Goal: Transaction & Acquisition: Purchase product/service

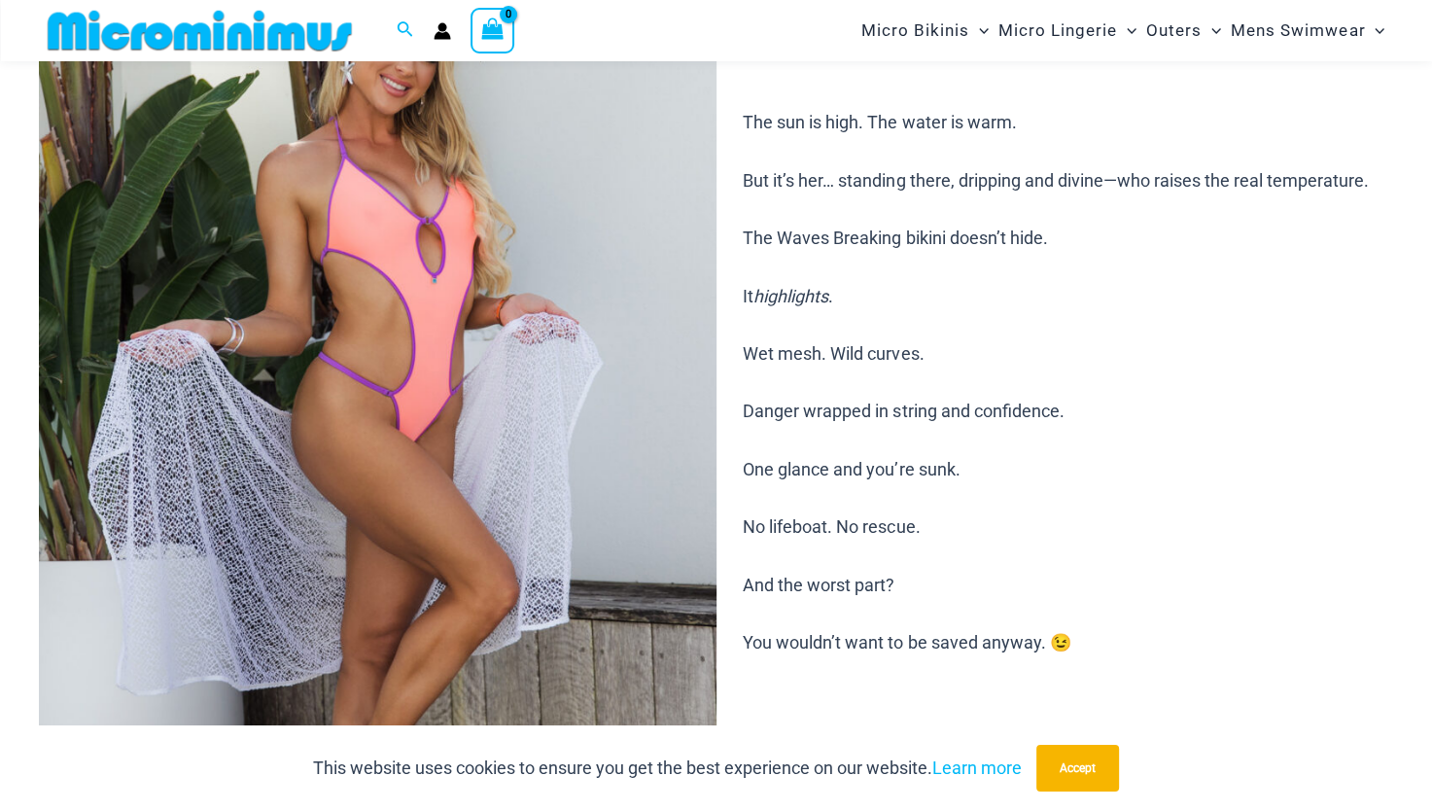
scroll to position [371, 0]
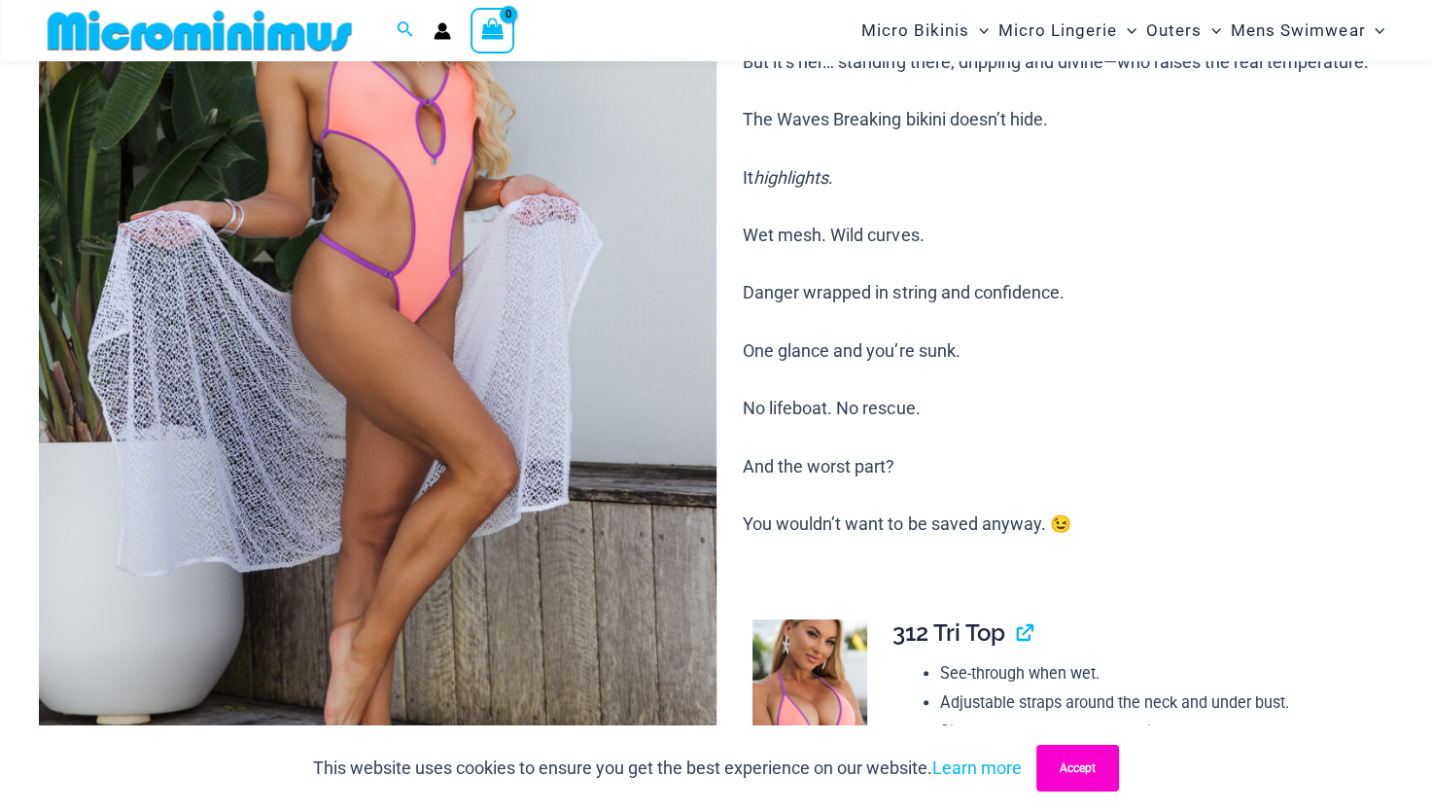
type input "**********"
click at [1101, 776] on button "Accept" at bounding box center [1077, 768] width 83 height 47
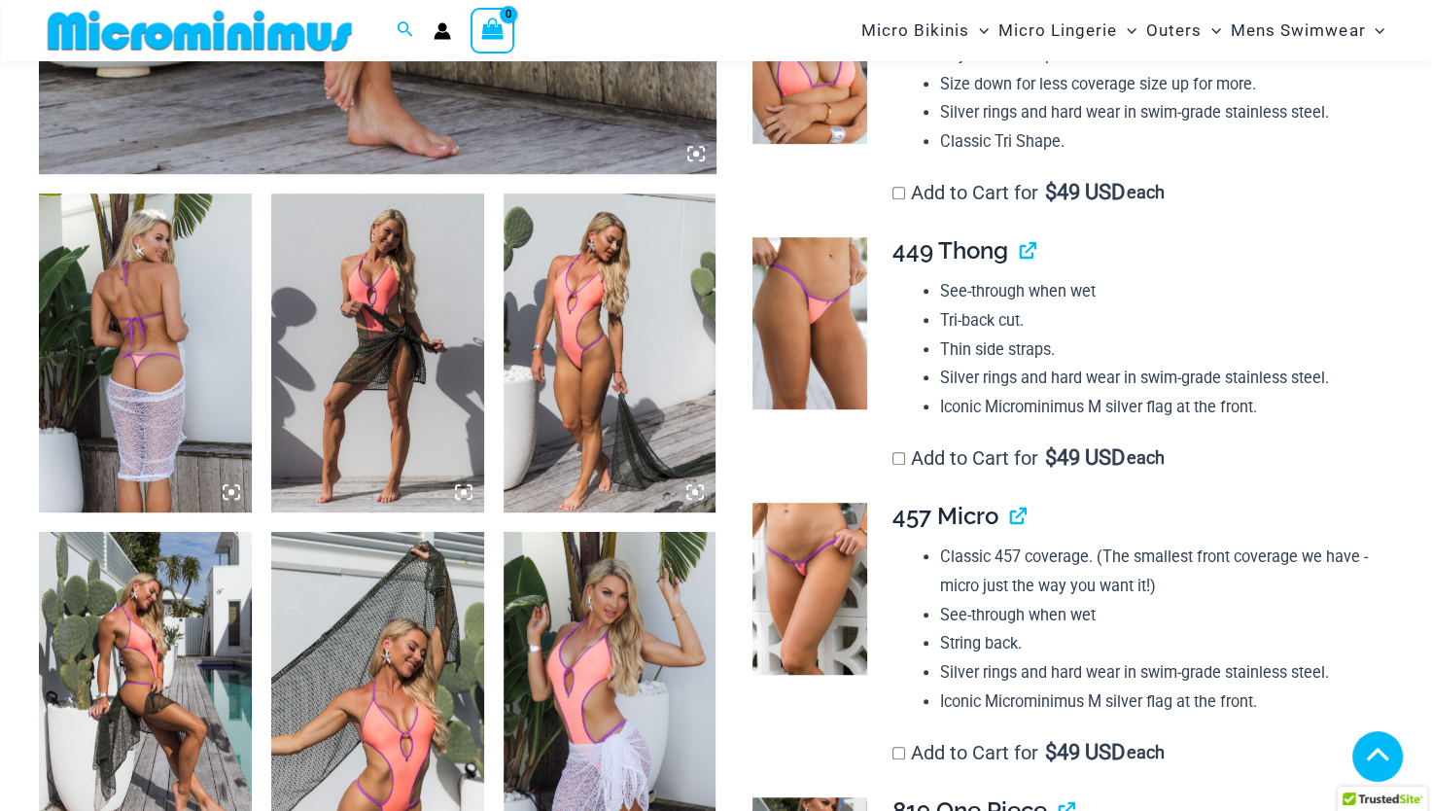
scroll to position [1052, 0]
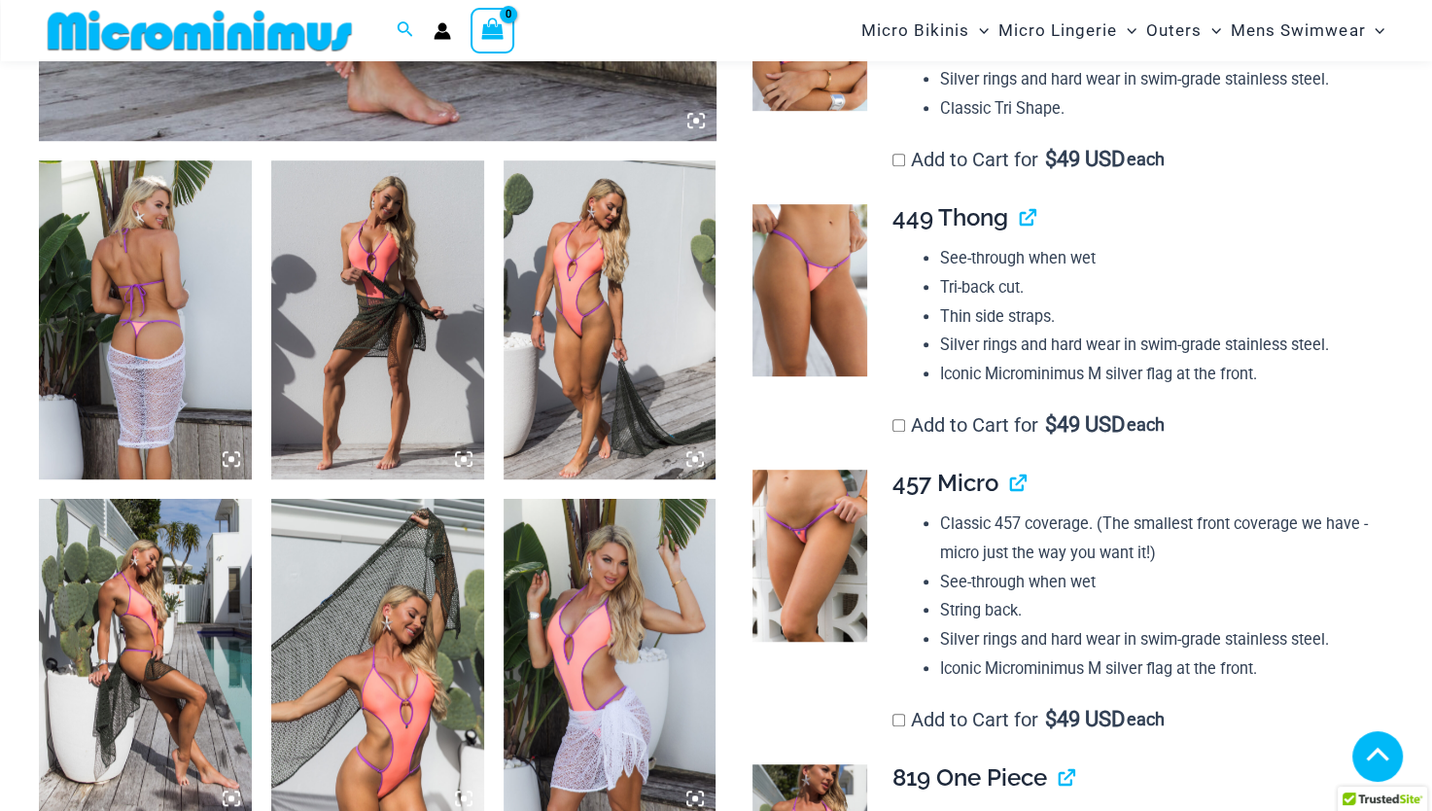
click at [153, 330] on img at bounding box center [145, 319] width 213 height 319
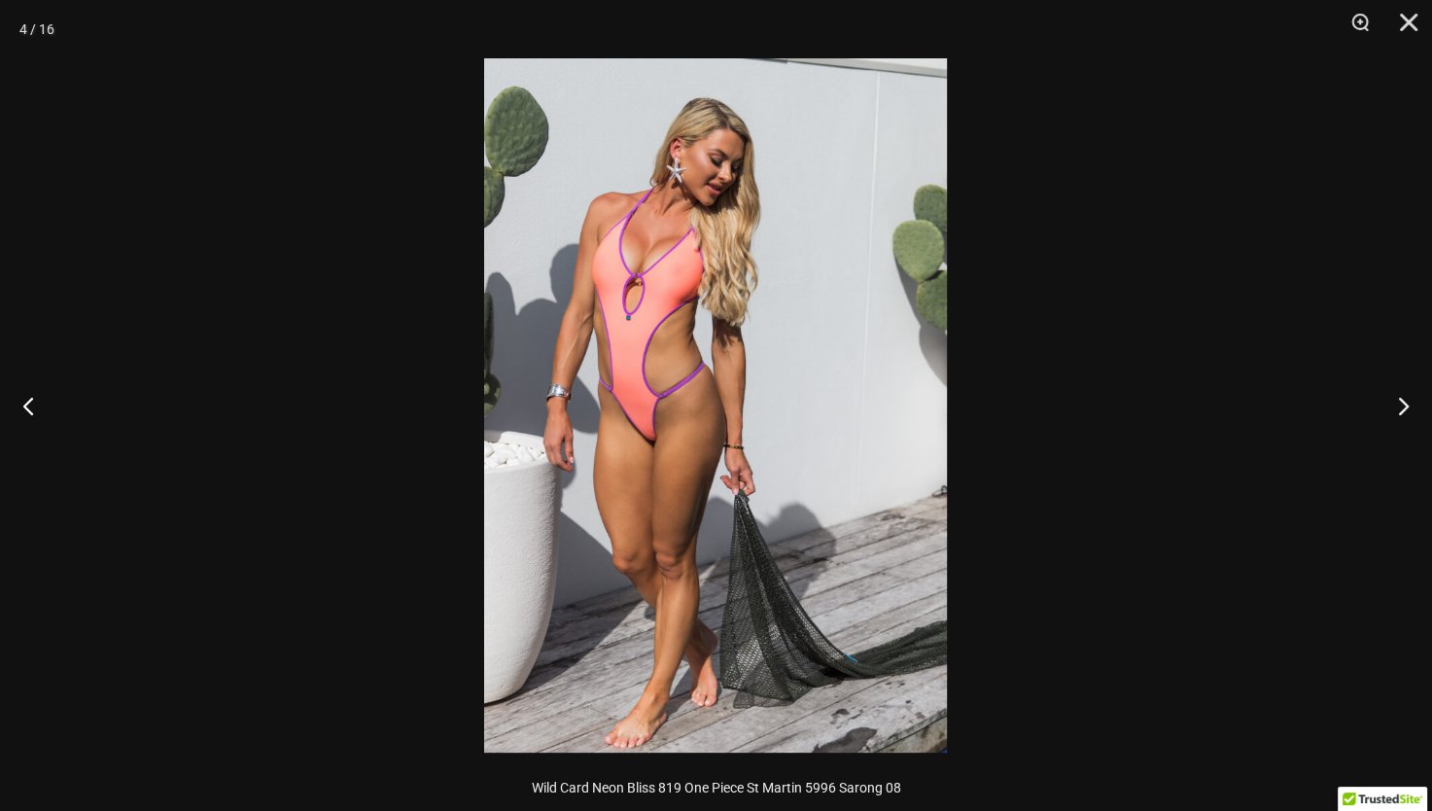
click at [1227, 306] on div at bounding box center [716, 405] width 1432 height 811
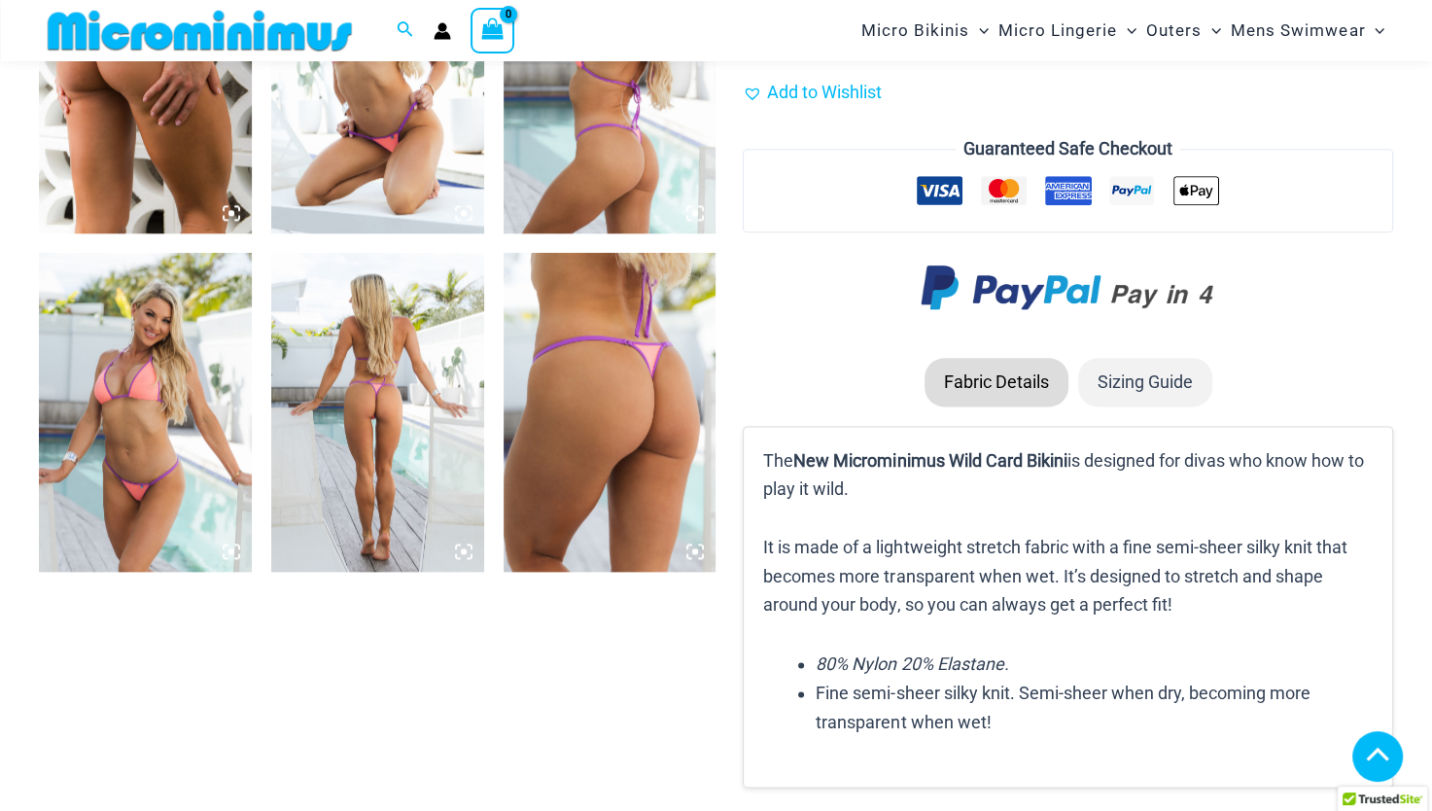
scroll to position [2316, 0]
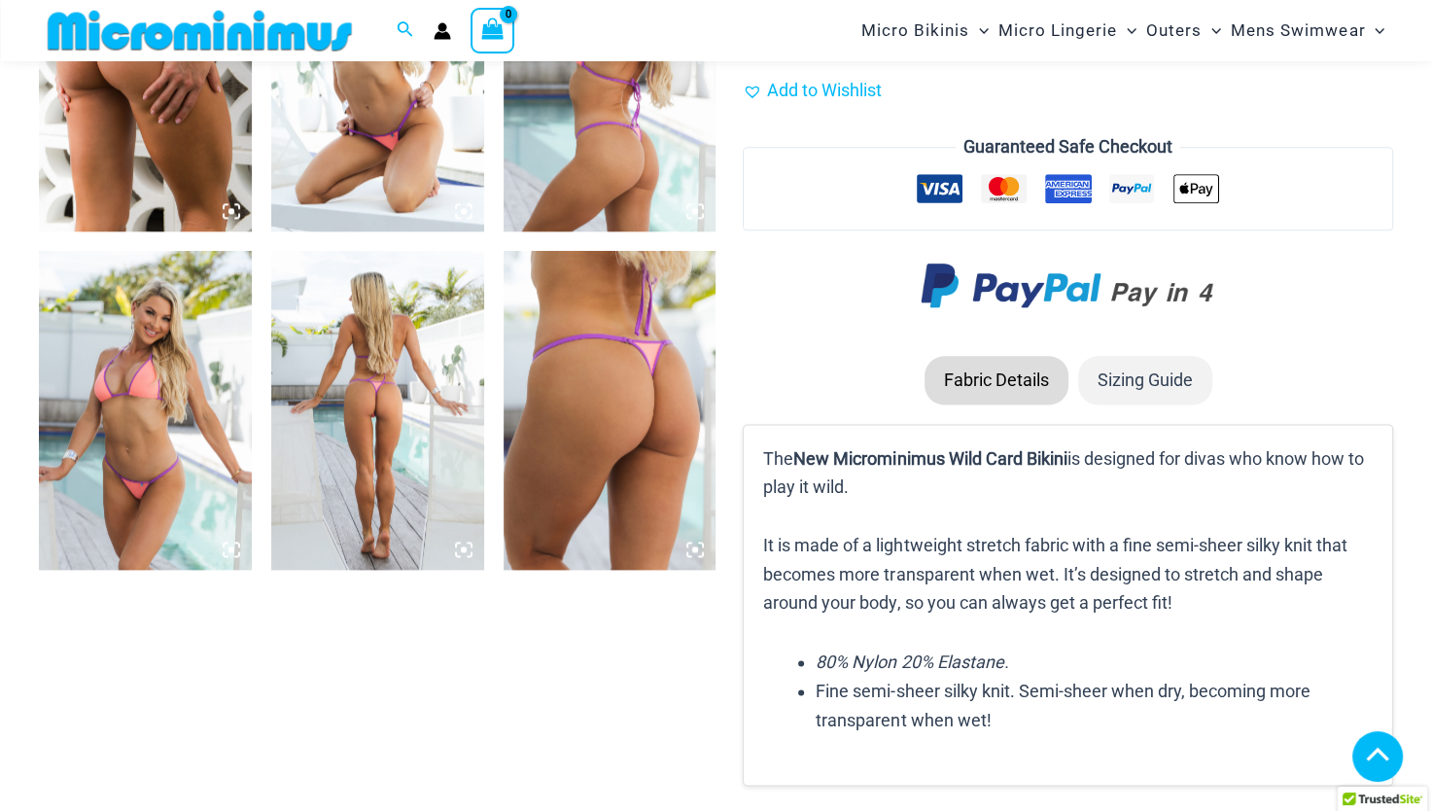
click at [105, 463] on img at bounding box center [145, 410] width 213 height 319
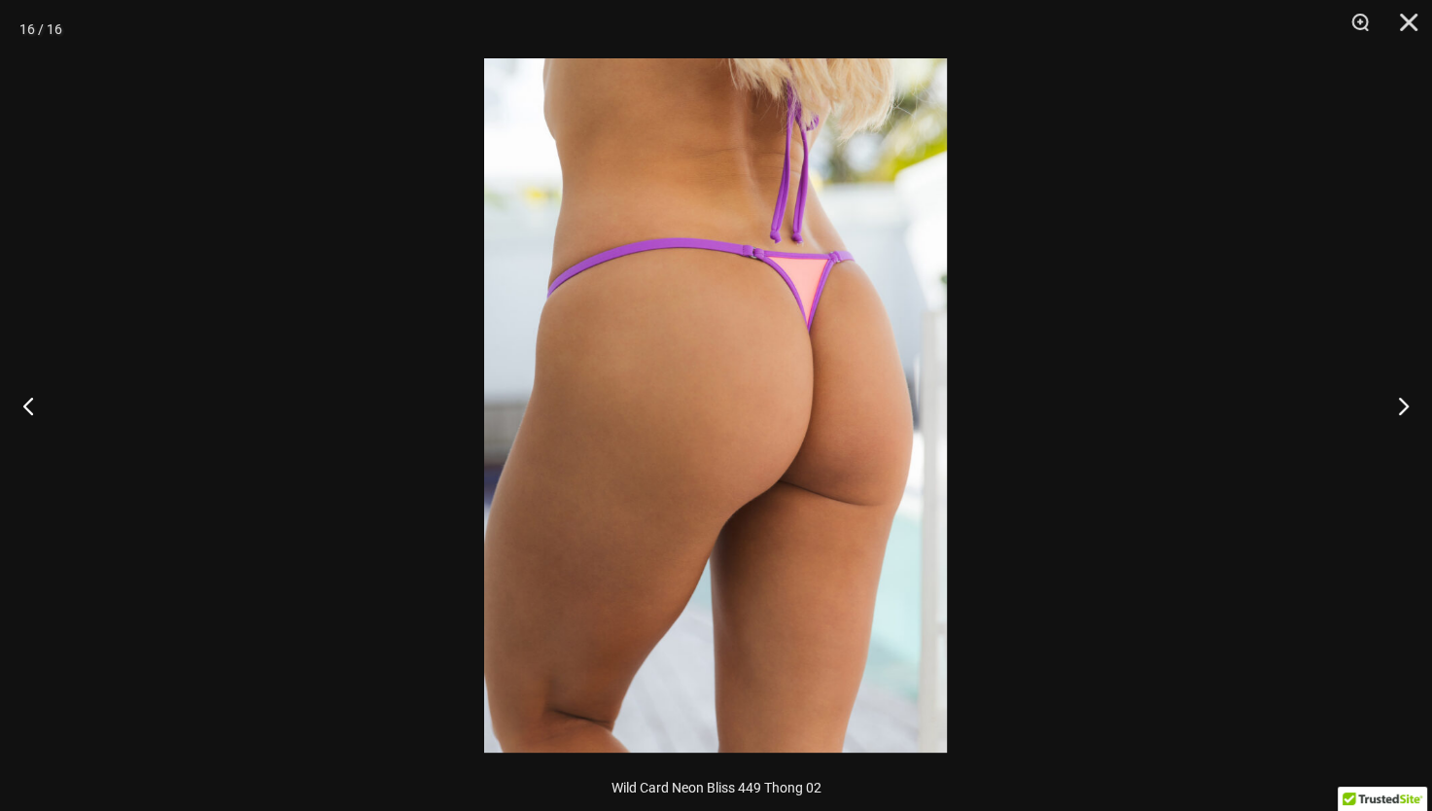
click at [1309, 286] on div at bounding box center [716, 405] width 1432 height 811
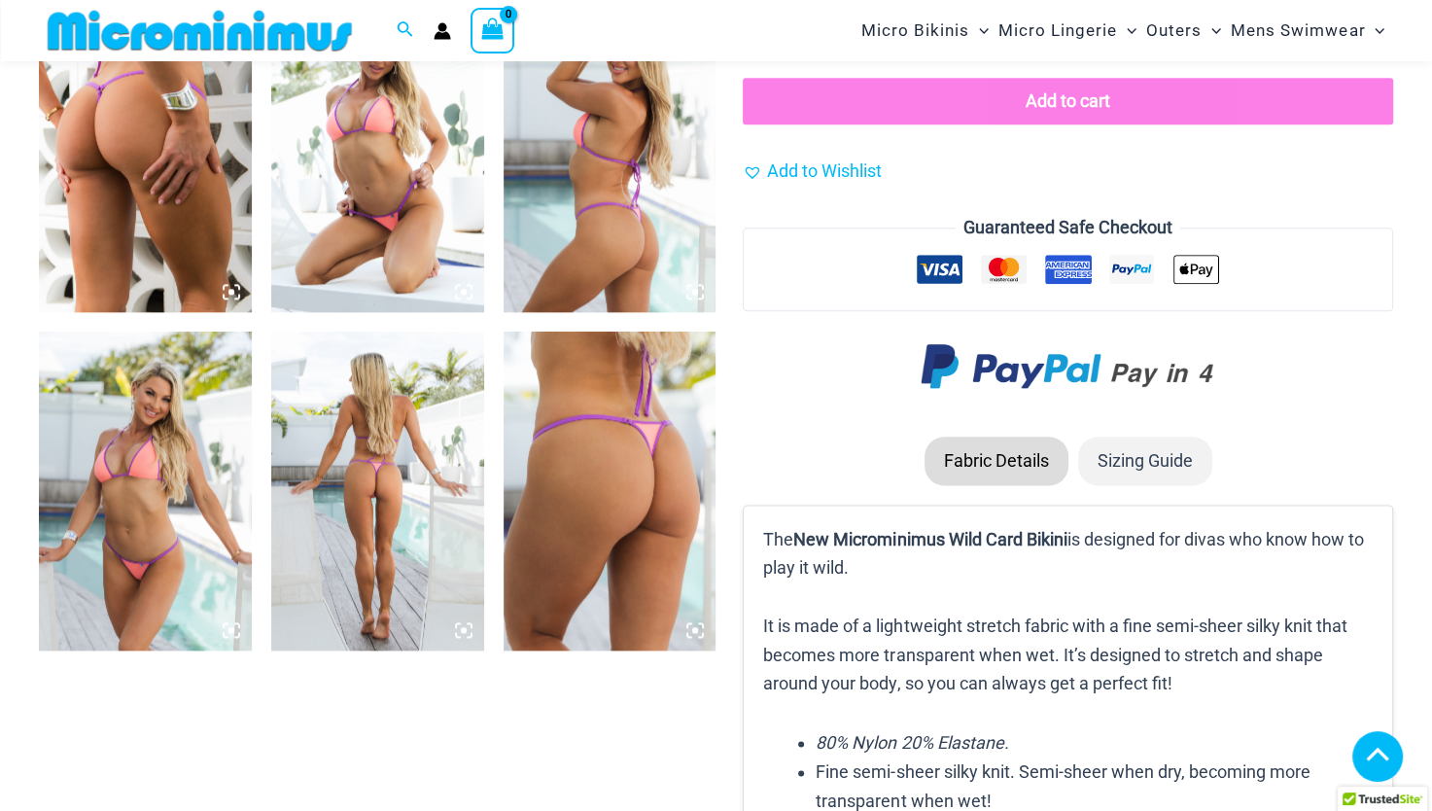
scroll to position [2024, 0]
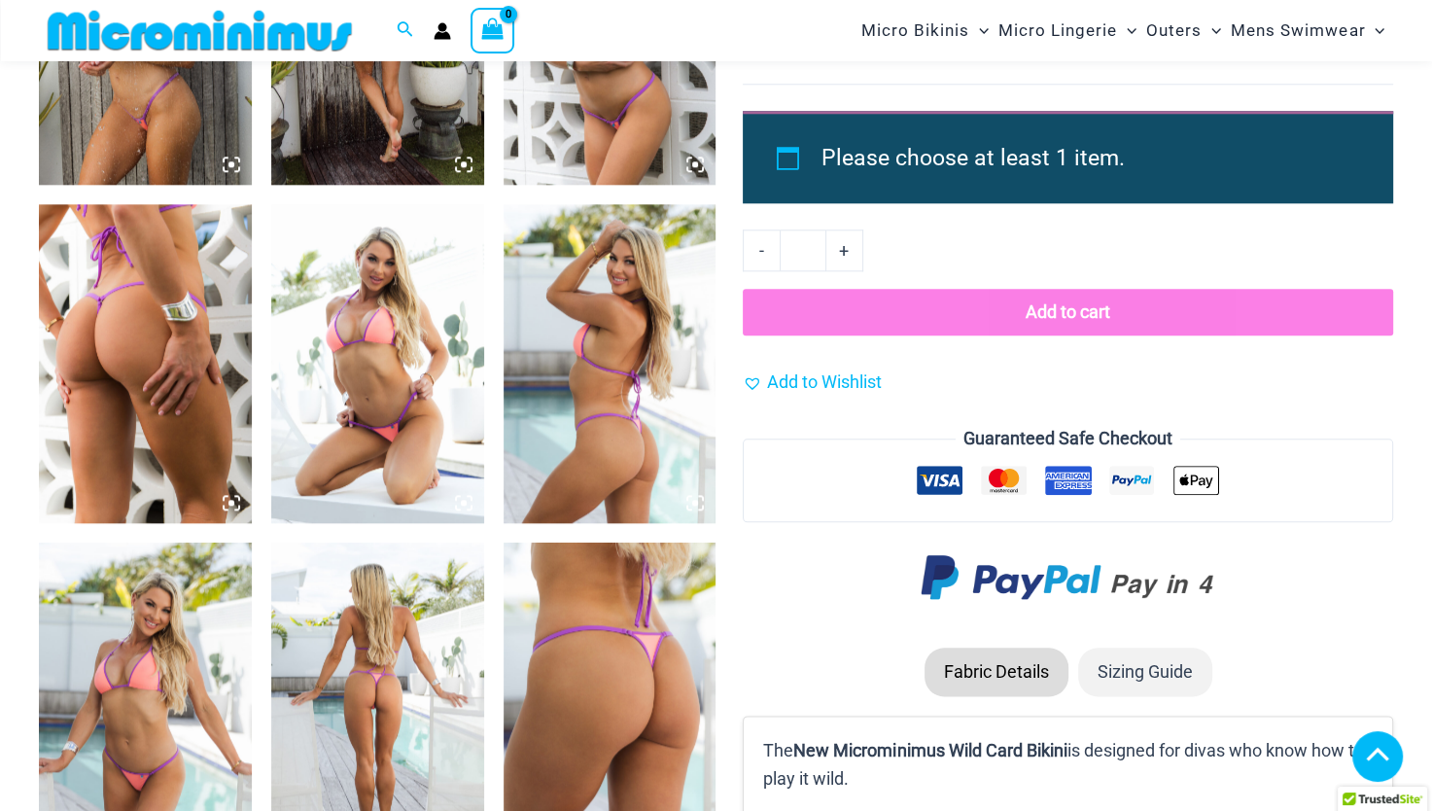
click at [674, 448] on img at bounding box center [610, 363] width 213 height 319
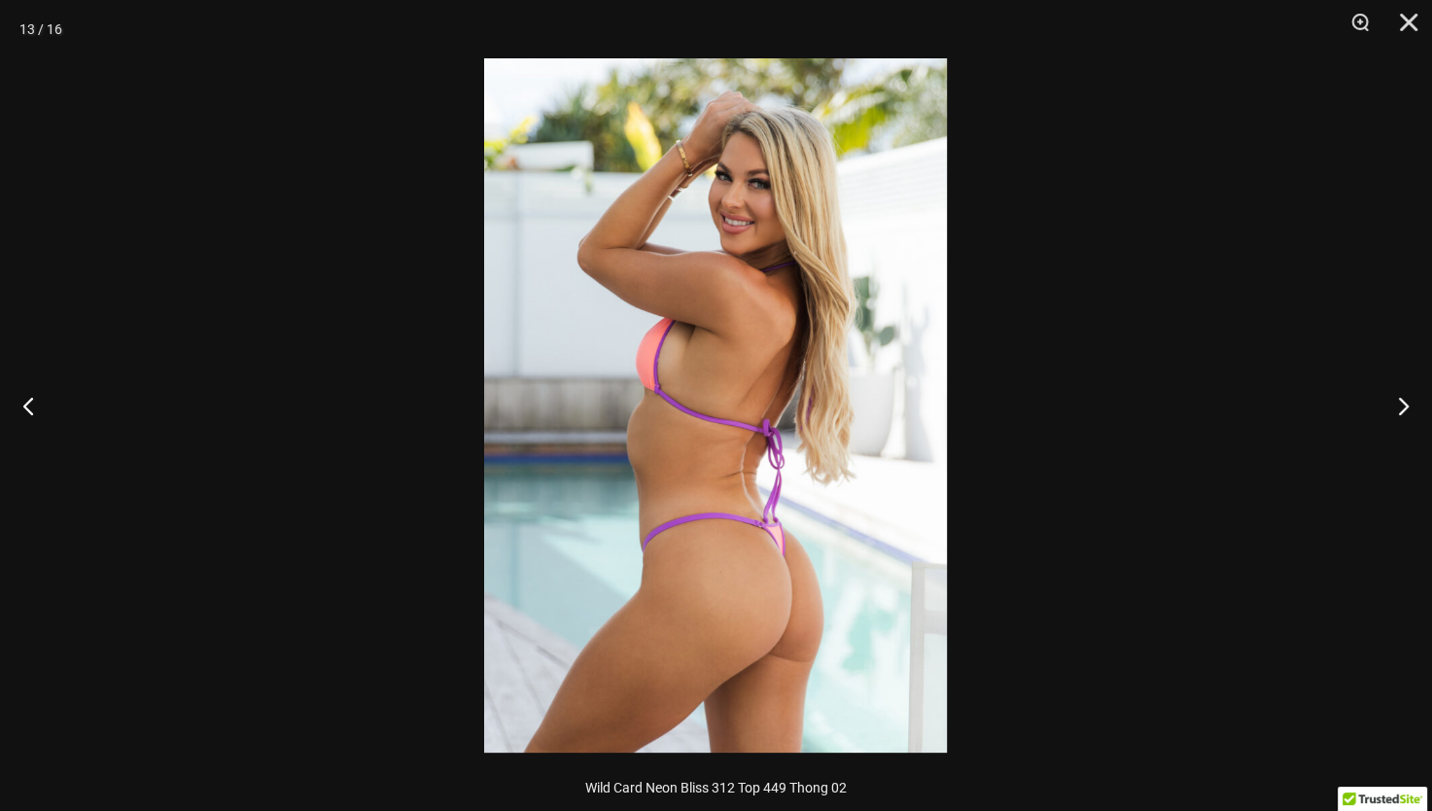
click at [1377, 266] on div at bounding box center [716, 405] width 1432 height 811
